Goal: Task Accomplishment & Management: Use online tool/utility

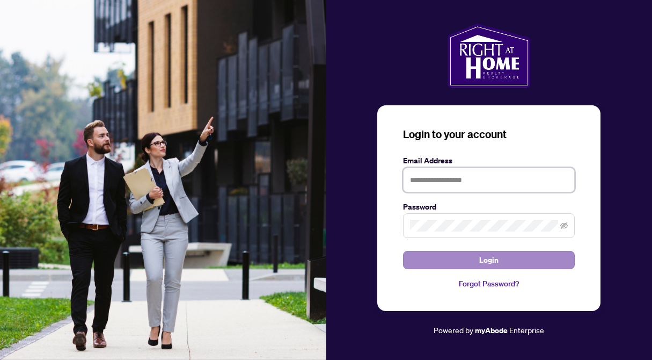
type input "**********"
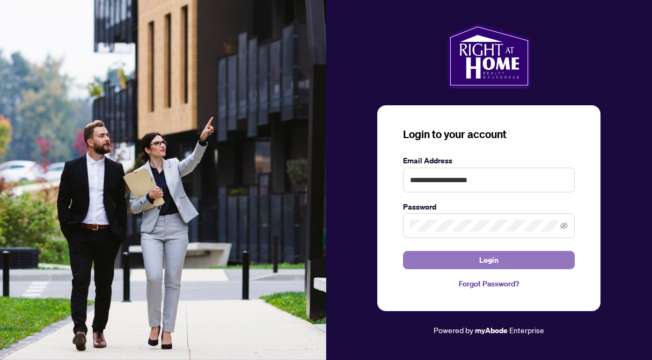
click at [419, 258] on button "Login" at bounding box center [489, 260] width 172 height 18
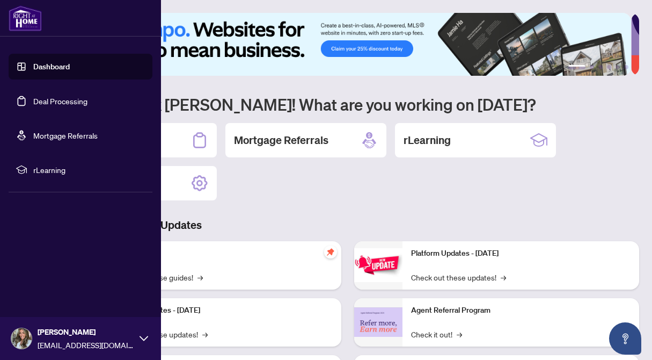
click at [33, 97] on link "Deal Processing" at bounding box center [60, 101] width 54 height 10
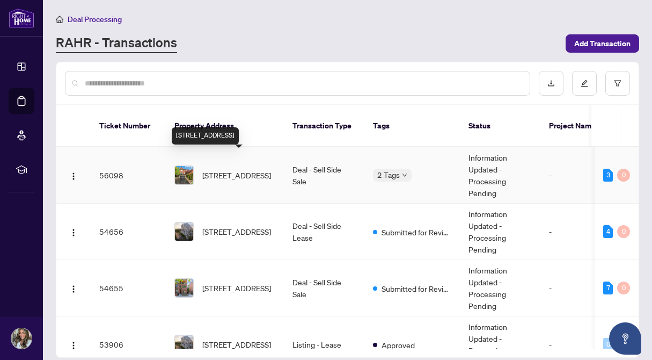
click at [253, 170] on span "[STREET_ADDRESS]" at bounding box center [236, 175] width 69 height 12
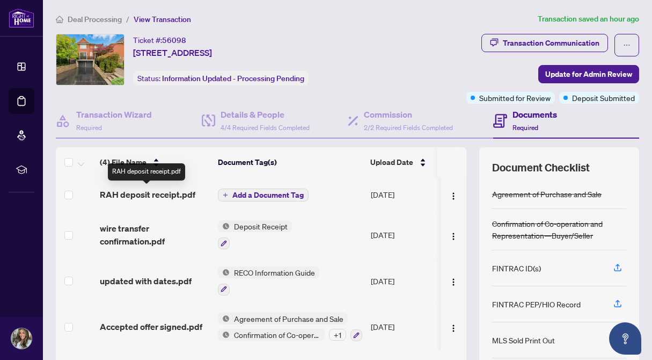
click at [161, 193] on span "RAH deposit receipt.pdf" at bounding box center [148, 194] width 96 height 13
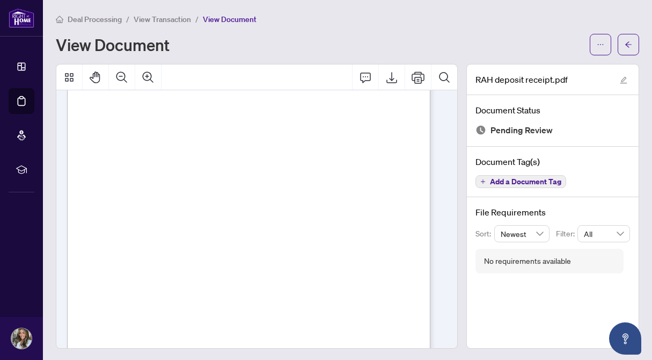
scroll to position [172, 0]
click at [379, 86] on button "Export" at bounding box center [392, 77] width 26 height 26
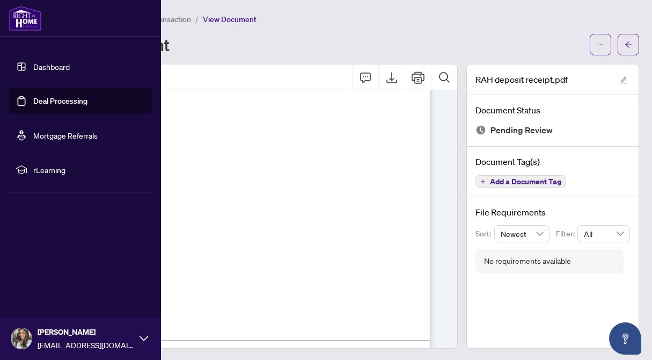
click at [48, 98] on link "Deal Processing" at bounding box center [60, 101] width 54 height 10
